Goal: Transaction & Acquisition: Subscribe to service/newsletter

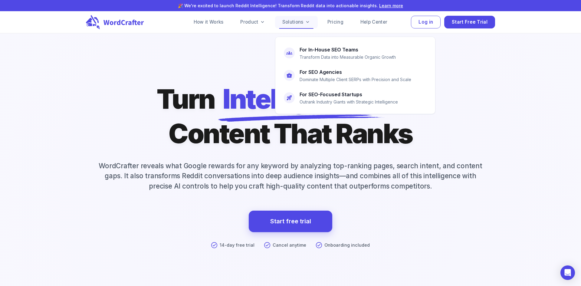
click at [300, 24] on link "Solutions" at bounding box center [296, 22] width 43 height 12
click at [301, 50] on h6 "For In-House SEO Teams" at bounding box center [329, 49] width 59 height 8
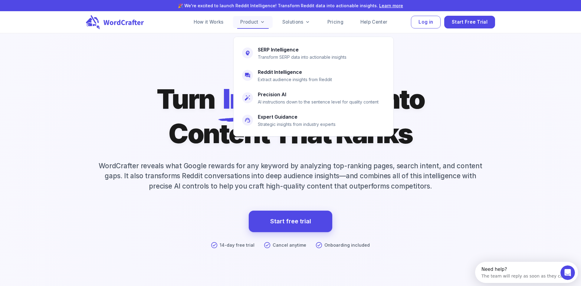
click at [253, 22] on link "Product" at bounding box center [252, 22] width 39 height 12
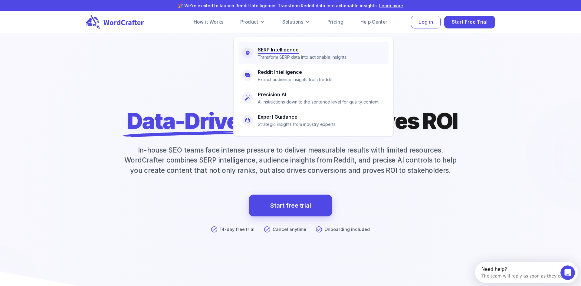
click at [265, 51] on h6 "SERP Intelligence" at bounding box center [278, 49] width 41 height 8
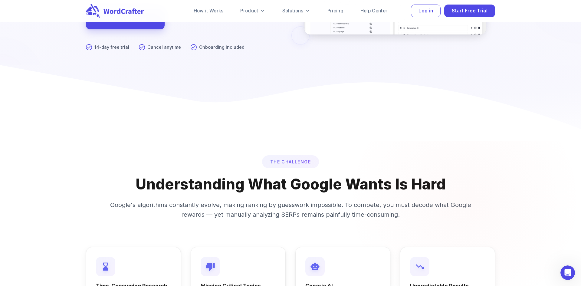
scroll to position [197, 0]
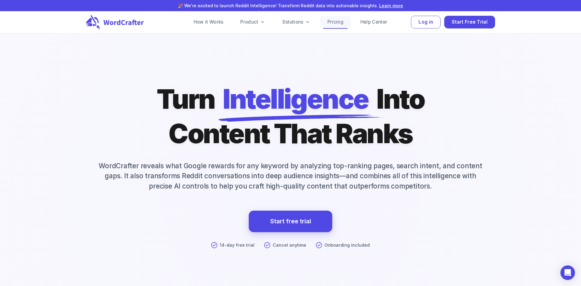
click at [336, 23] on link "Pricing" at bounding box center [335, 22] width 31 height 12
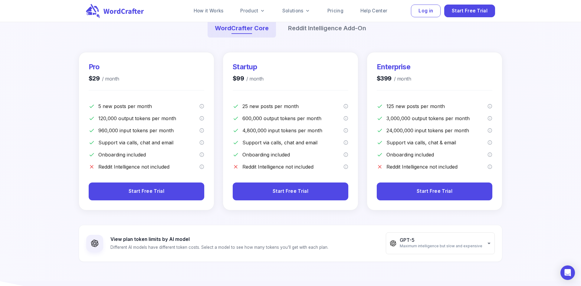
scroll to position [126, 0]
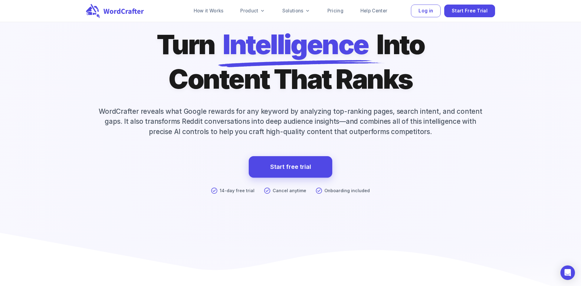
scroll to position [76, 0]
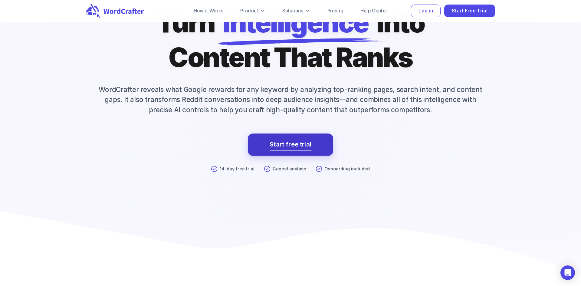
click at [286, 148] on link "Start free trial" at bounding box center [291, 144] width 42 height 11
